Goal: Entertainment & Leisure: Consume media (video, audio)

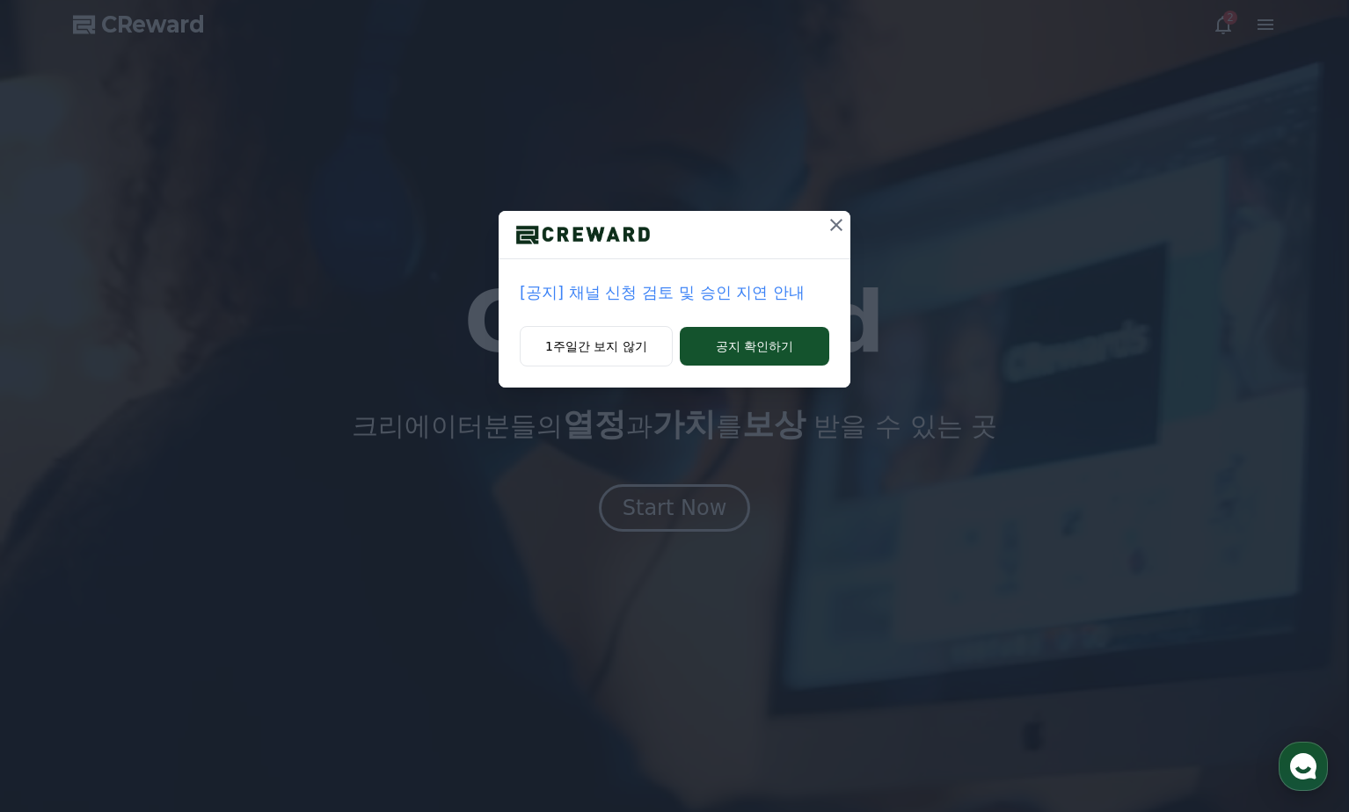
click at [840, 219] on icon at bounding box center [836, 225] width 21 height 21
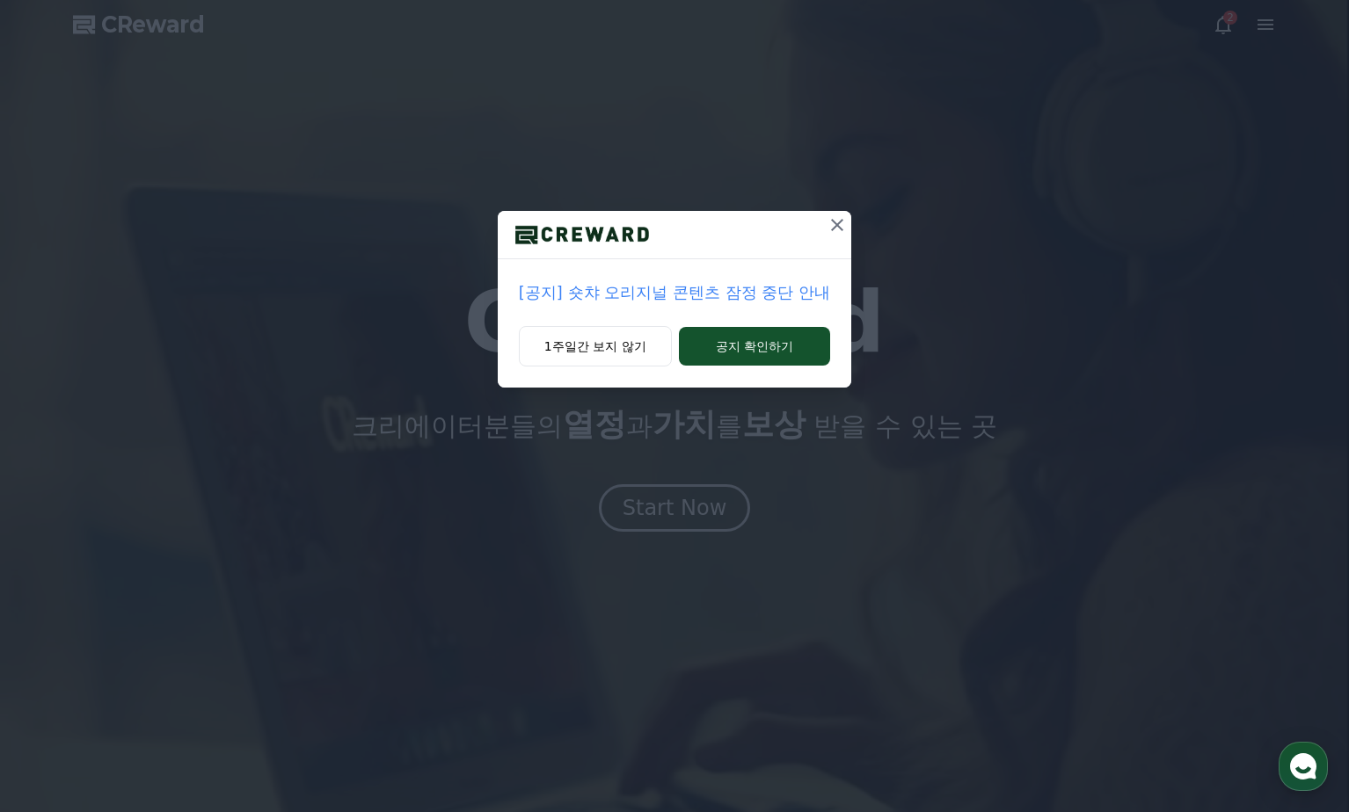
click at [837, 229] on icon at bounding box center [836, 225] width 21 height 21
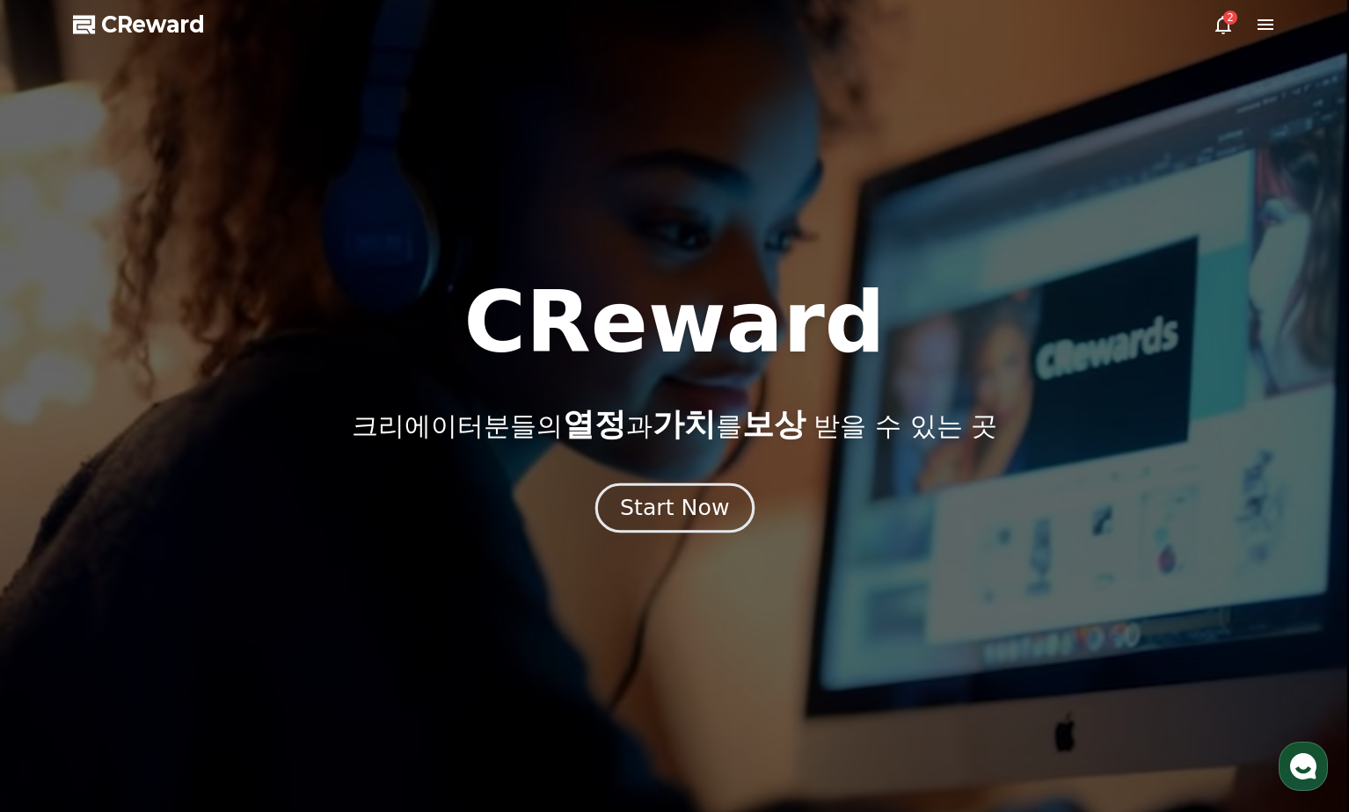
click at [673, 508] on div "Start Now" at bounding box center [674, 508] width 109 height 30
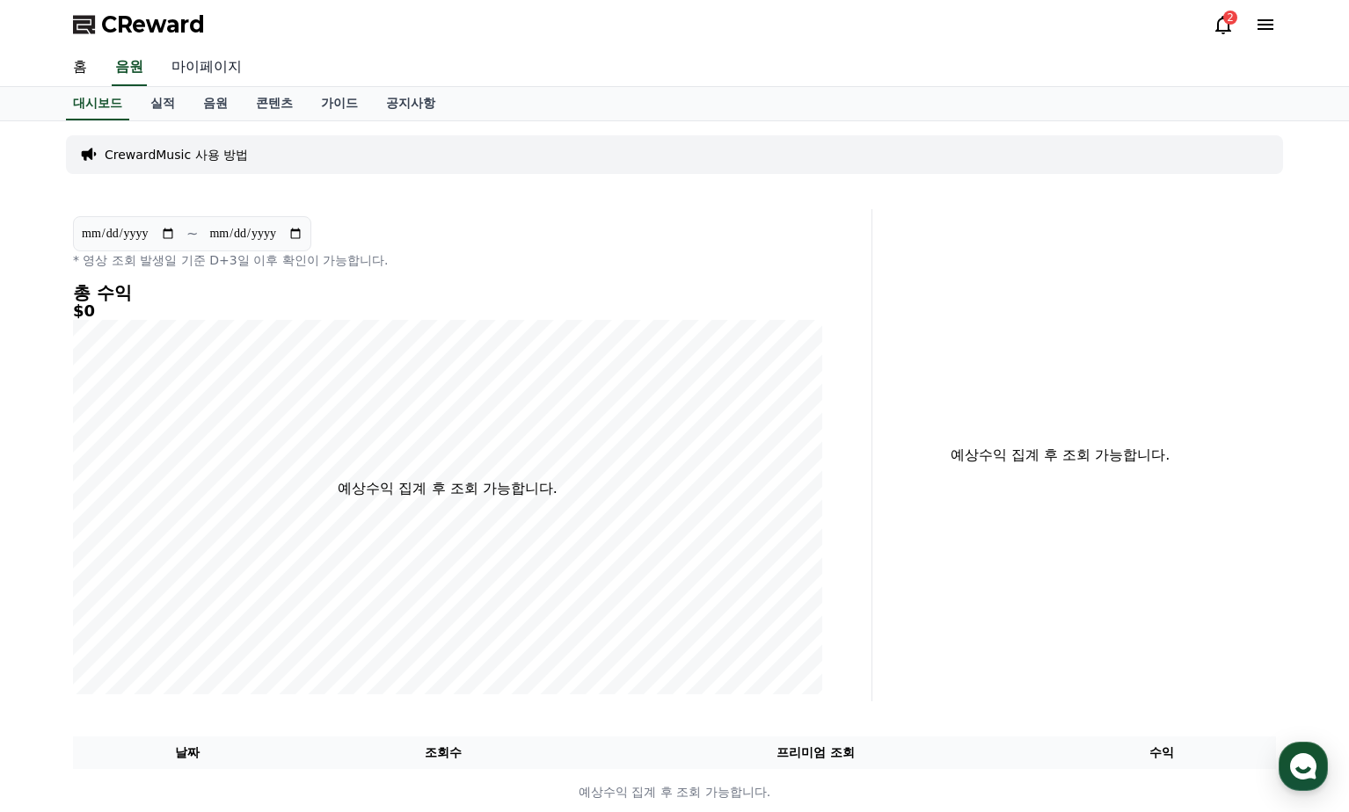
click at [198, 62] on link "마이페이지" at bounding box center [206, 67] width 98 height 37
select select "**********"
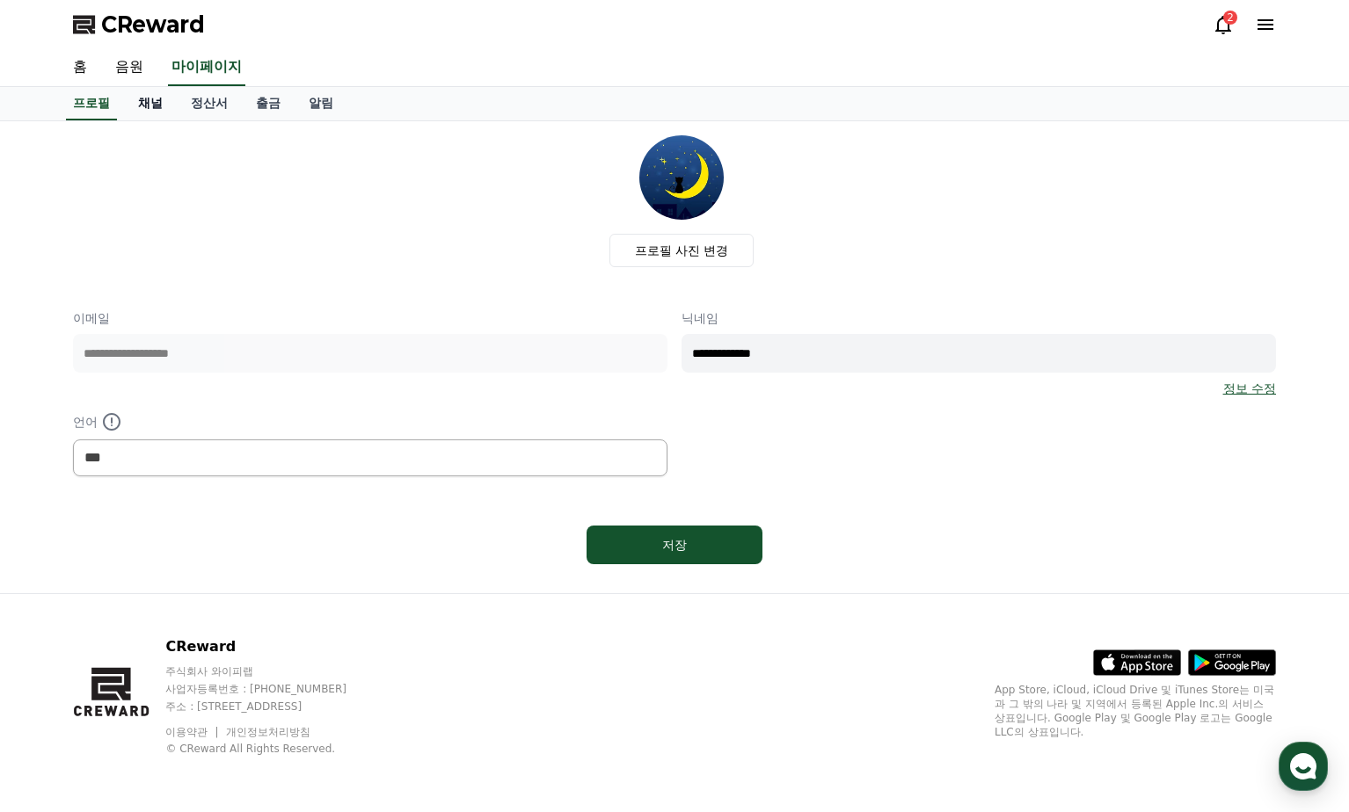
click at [158, 106] on link "채널" at bounding box center [150, 103] width 53 height 33
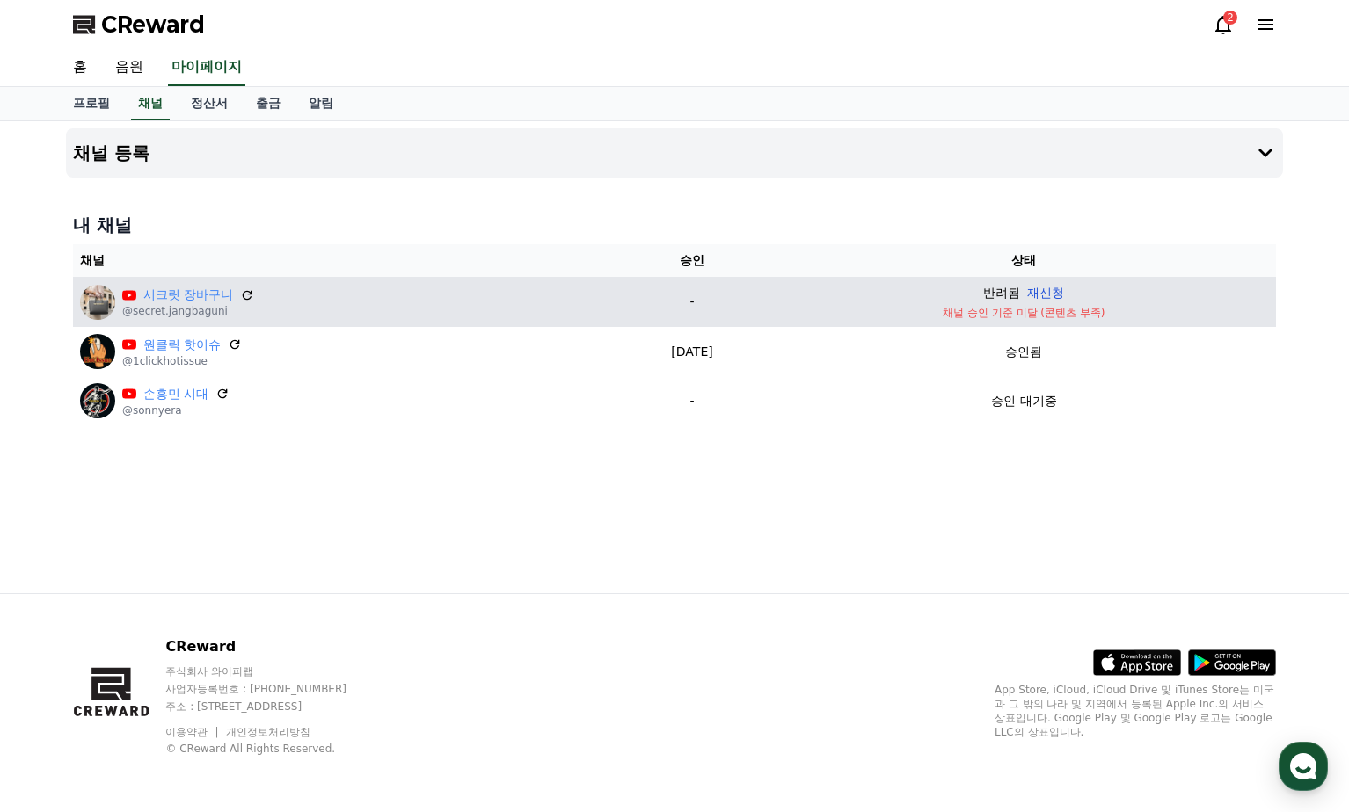
click at [1058, 293] on button "재신청" at bounding box center [1045, 293] width 37 height 18
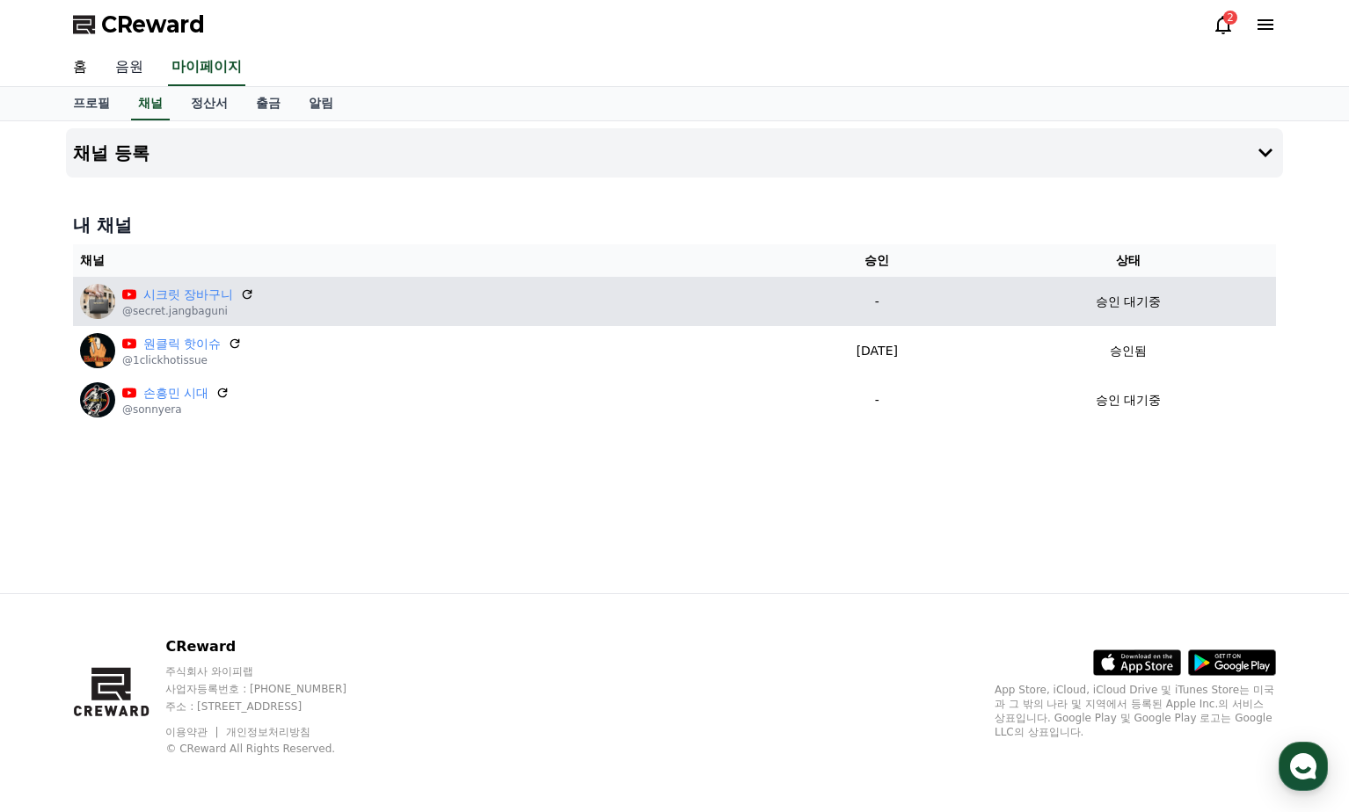
click at [128, 65] on link "음원" at bounding box center [129, 67] width 56 height 37
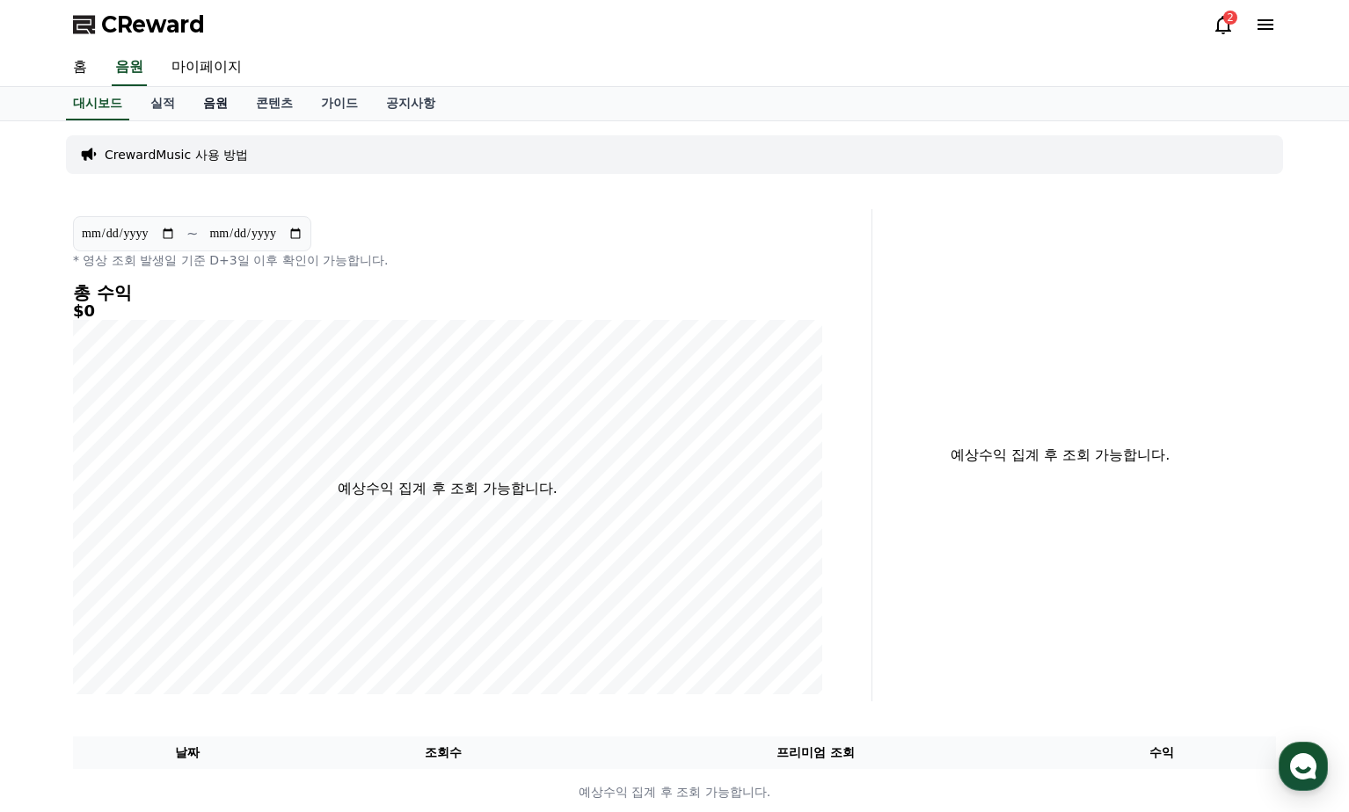
click at [212, 106] on link "음원" at bounding box center [215, 103] width 53 height 33
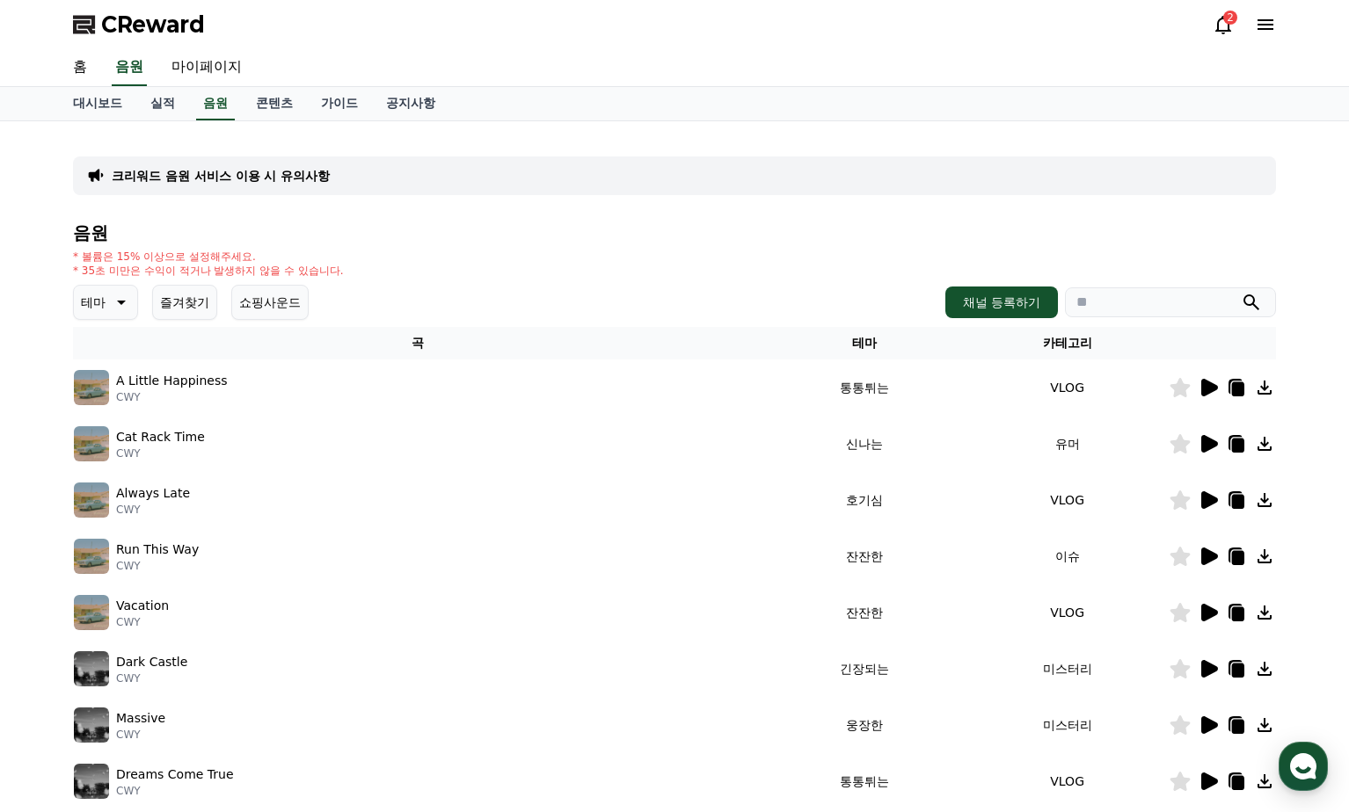
click at [118, 301] on icon at bounding box center [121, 303] width 9 height 4
click at [110, 462] on button "EDM" at bounding box center [97, 458] width 42 height 39
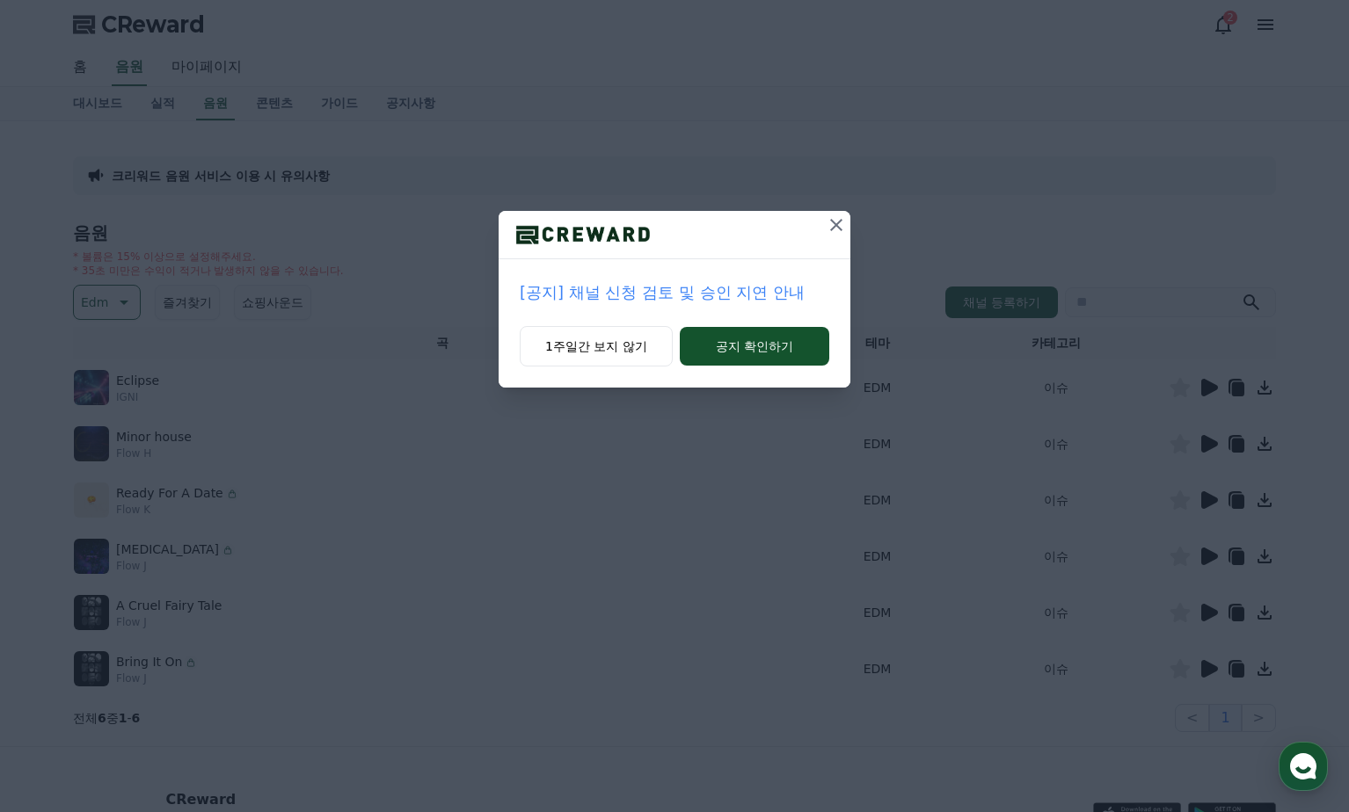
click at [831, 231] on icon at bounding box center [836, 225] width 21 height 21
click at [836, 226] on icon at bounding box center [837, 225] width 12 height 12
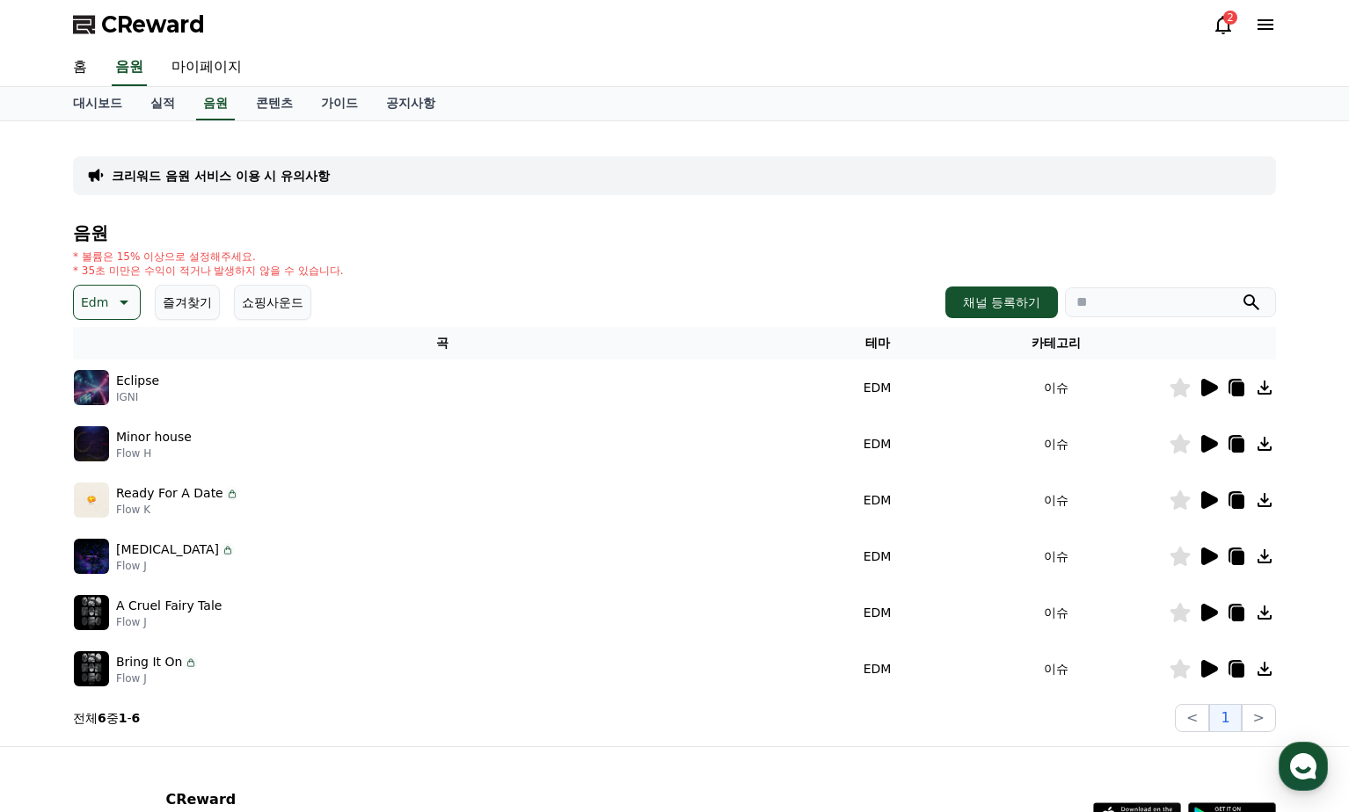
click at [363, 407] on td "Eclipse IGNI" at bounding box center [442, 388] width 739 height 56
click at [1212, 387] on icon at bounding box center [1209, 388] width 17 height 18
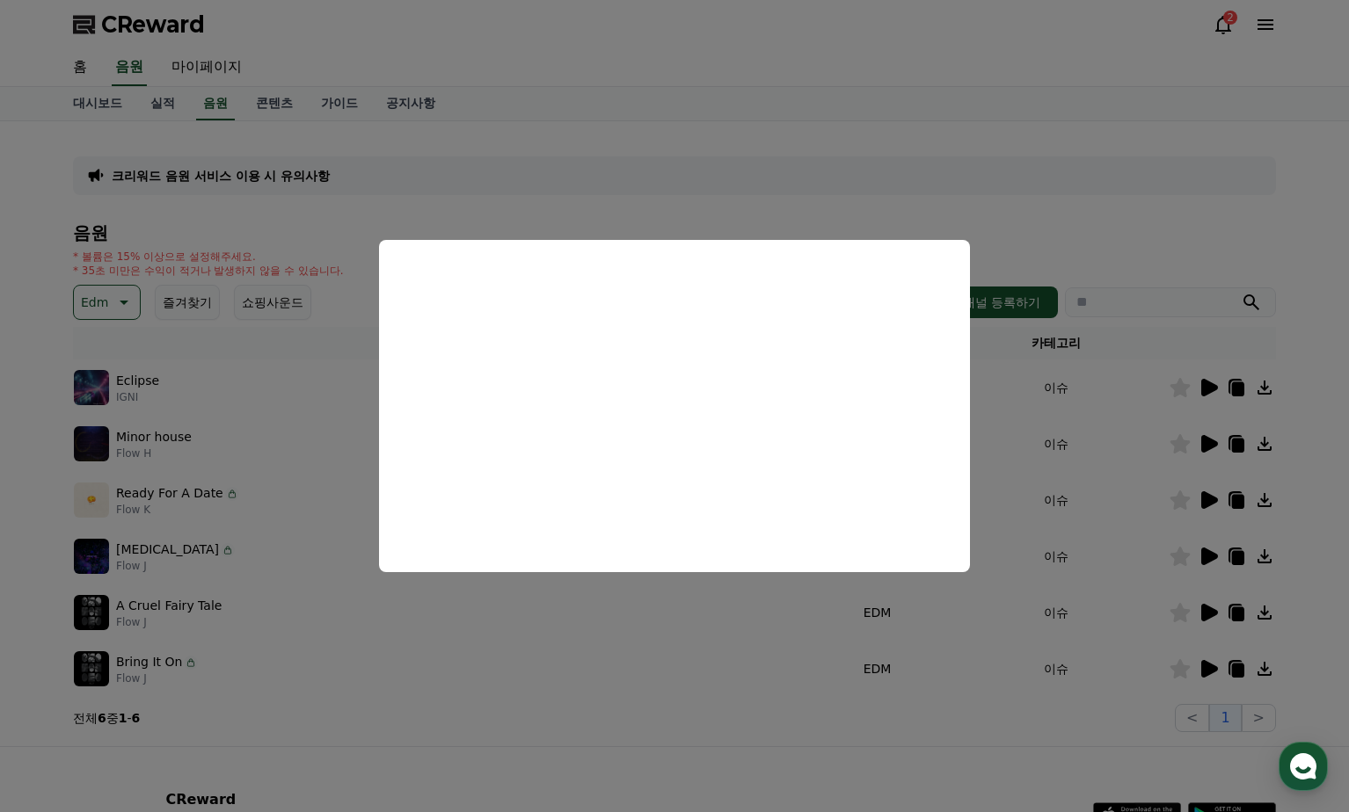
click at [139, 444] on button "close modal" at bounding box center [674, 406] width 1349 height 812
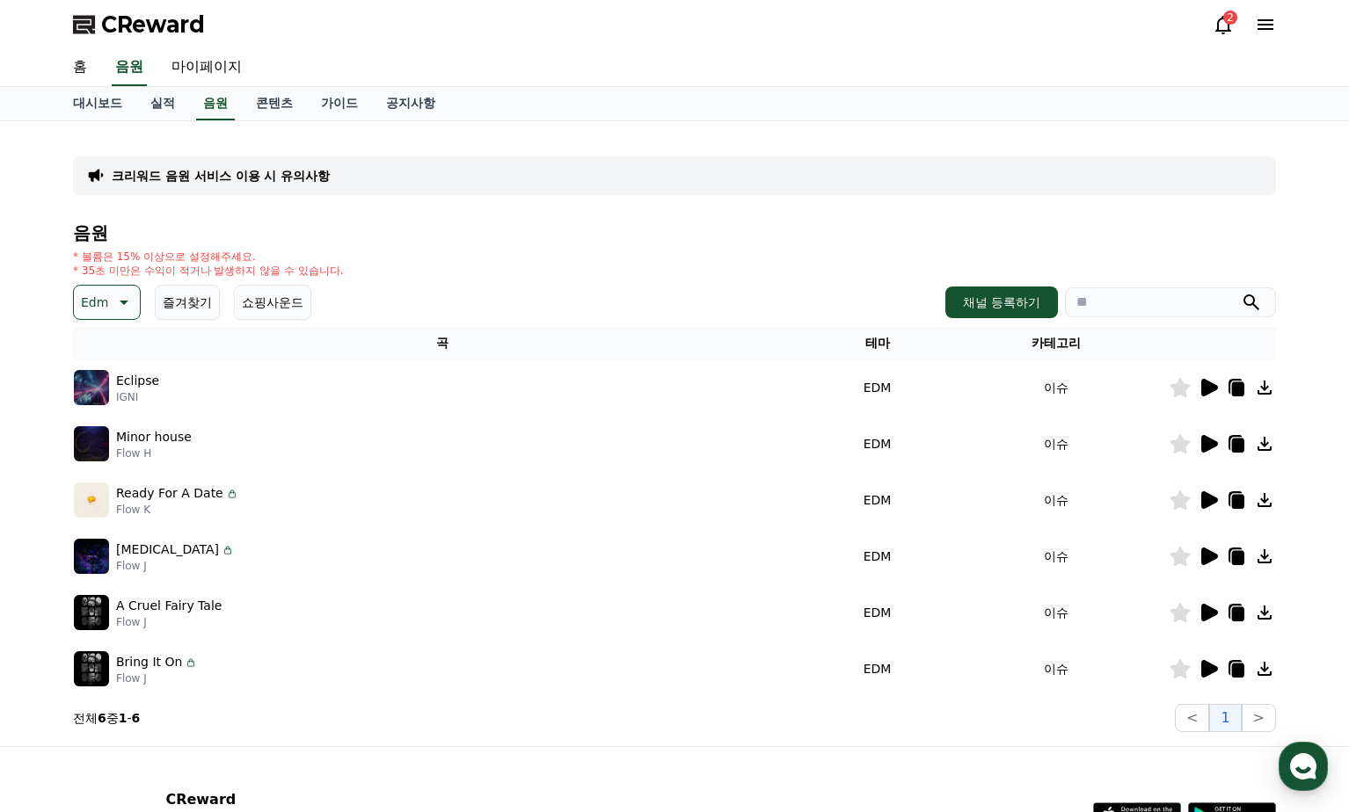
click at [1201, 445] on icon at bounding box center [1209, 444] width 17 height 18
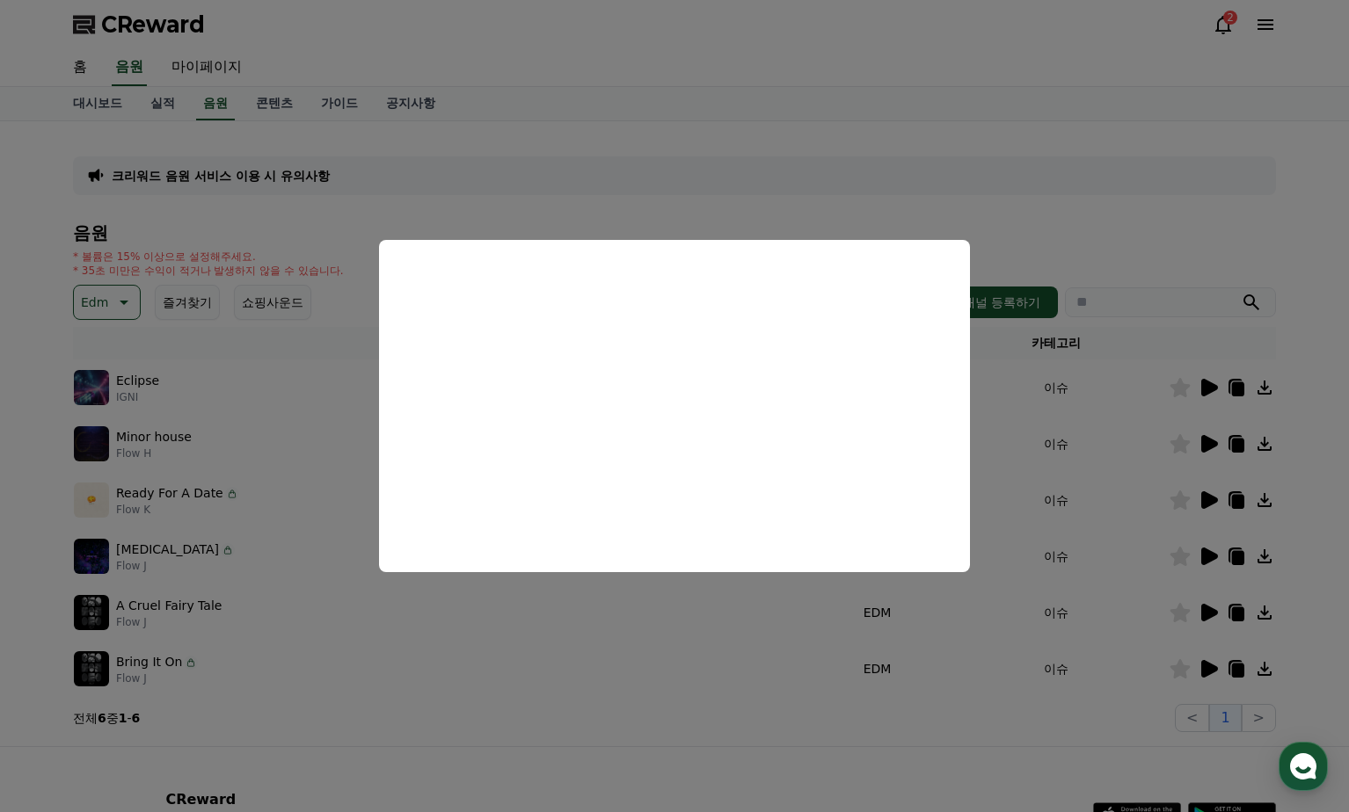
click at [998, 427] on button "close modal" at bounding box center [674, 406] width 1349 height 812
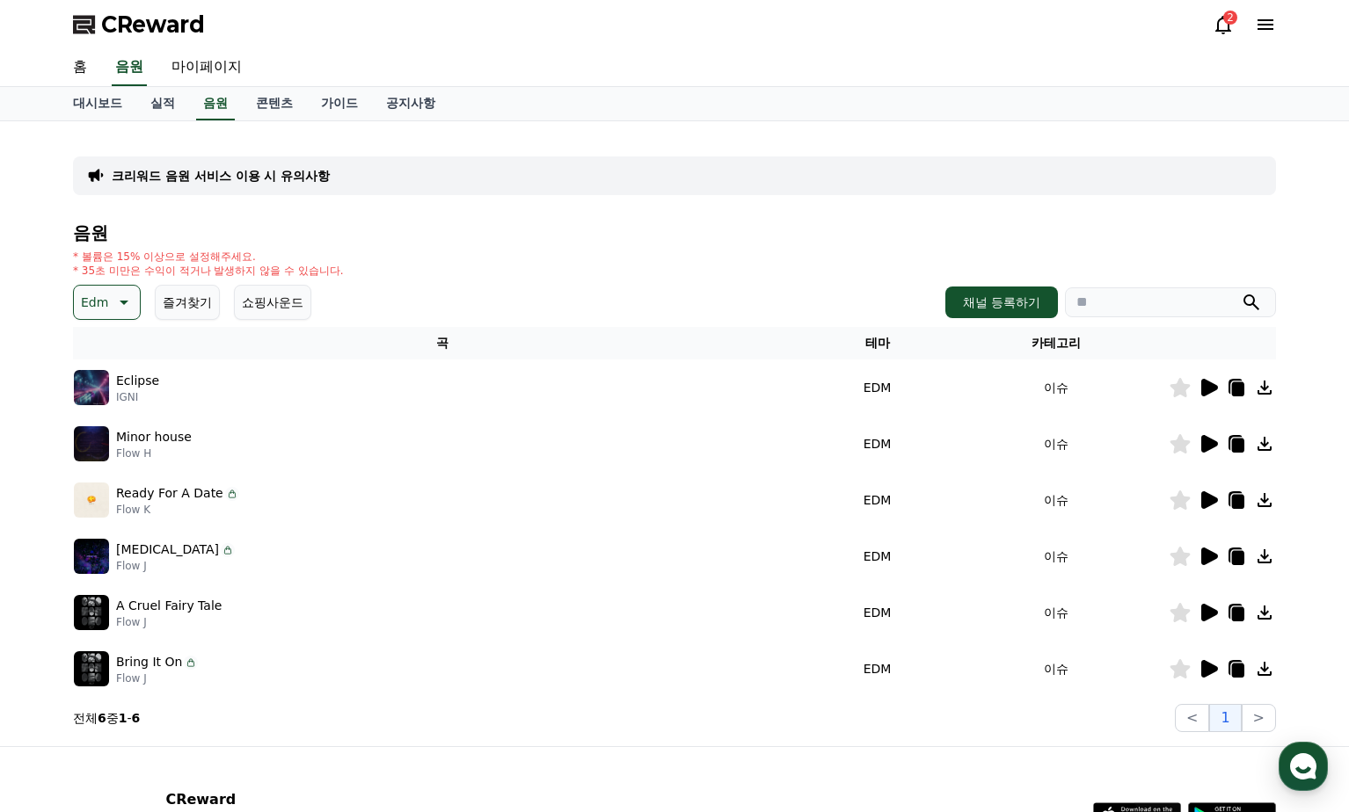
click at [1266, 441] on icon at bounding box center [1264, 443] width 21 height 21
click at [1234, 445] on icon at bounding box center [1238, 446] width 12 height 14
